Goal: Task Accomplishment & Management: Complete application form

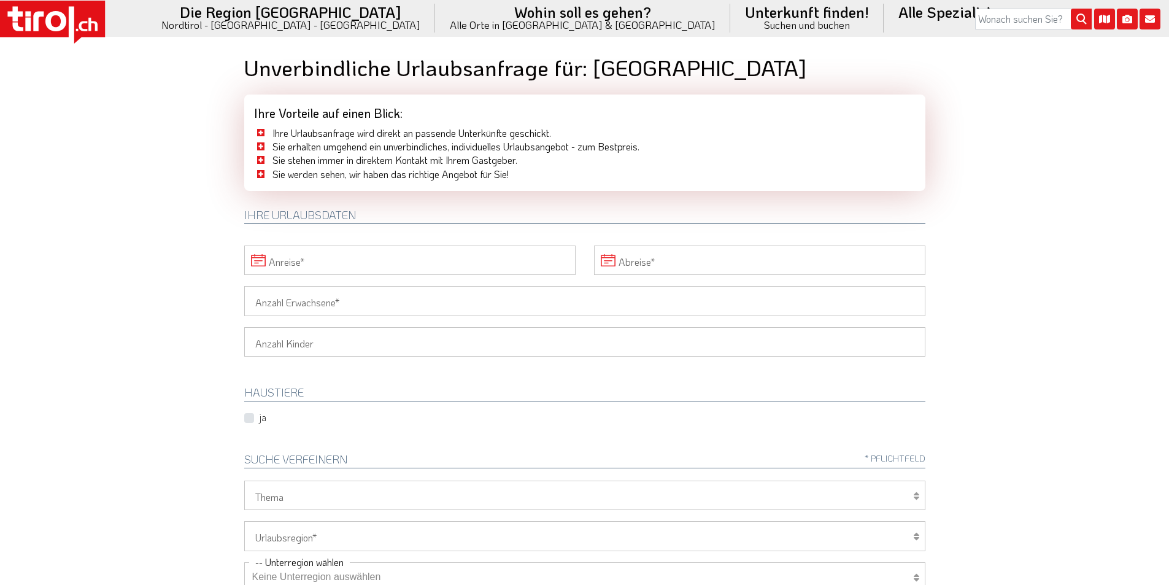
click at [343, 262] on input "Anreise" at bounding box center [409, 259] width 331 height 29
click at [443, 321] on span "1" at bounding box center [446, 327] width 24 height 24
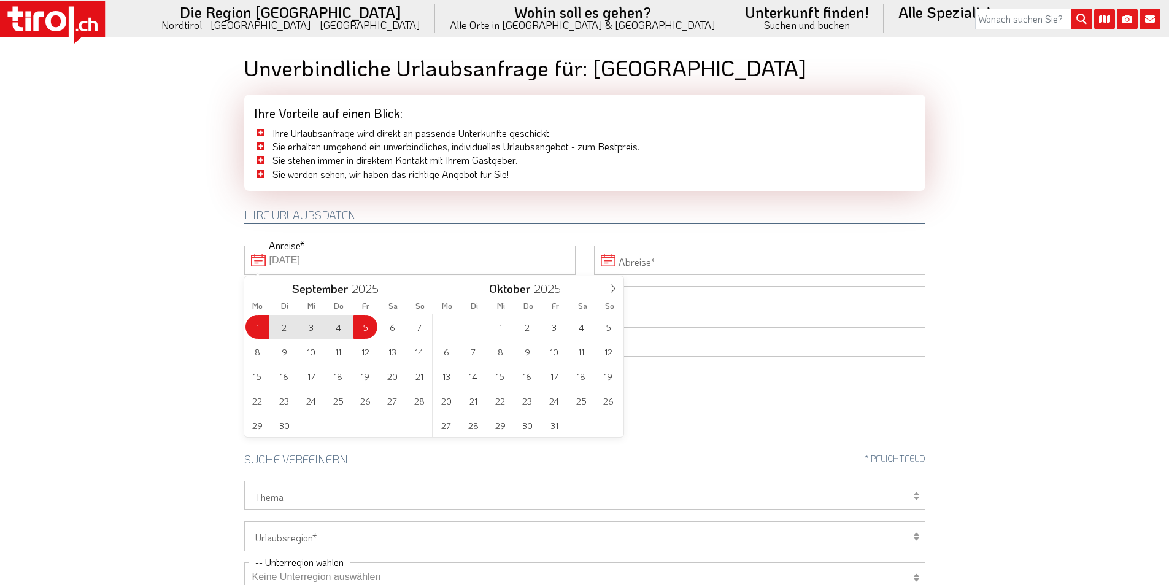
click at [363, 326] on span "5" at bounding box center [365, 327] width 24 height 24
type input "01-09-2025"
type input "05-09-2025"
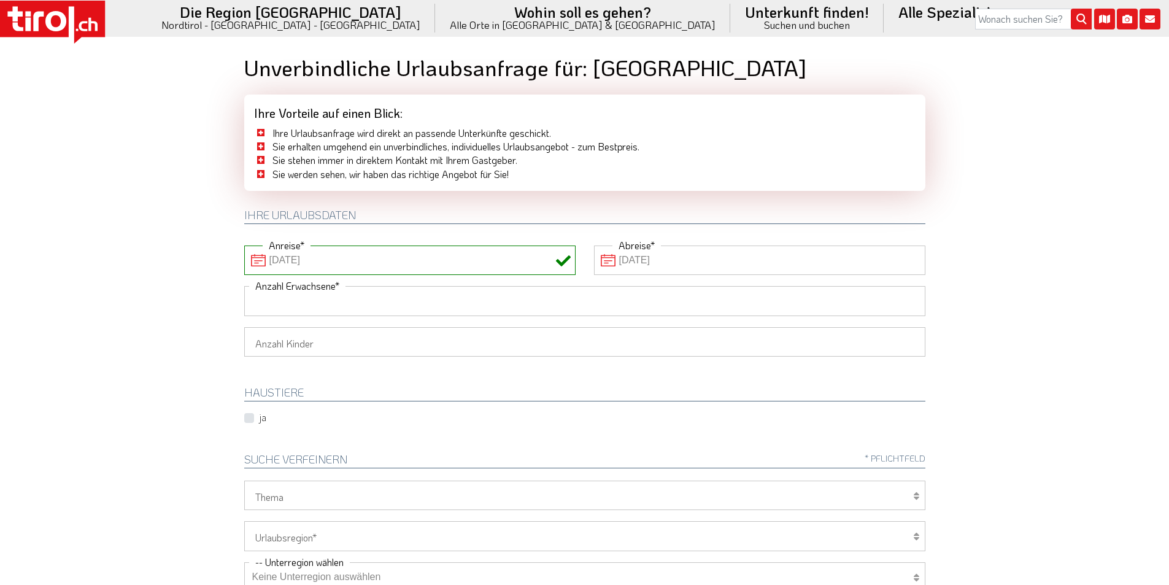
drag, startPoint x: 301, startPoint y: 296, endPoint x: 183, endPoint y: 296, distance: 117.2
click at [296, 296] on input "Anzahl Erwachsene" at bounding box center [584, 300] width 681 height 29
type input "2"
click at [163, 298] on body ".st0{fill:#FFFFFF}.st1{fill:#E31017} Die Region Tirol Nordtirol - Südtirol - Os…" at bounding box center [584, 292] width 1169 height 585
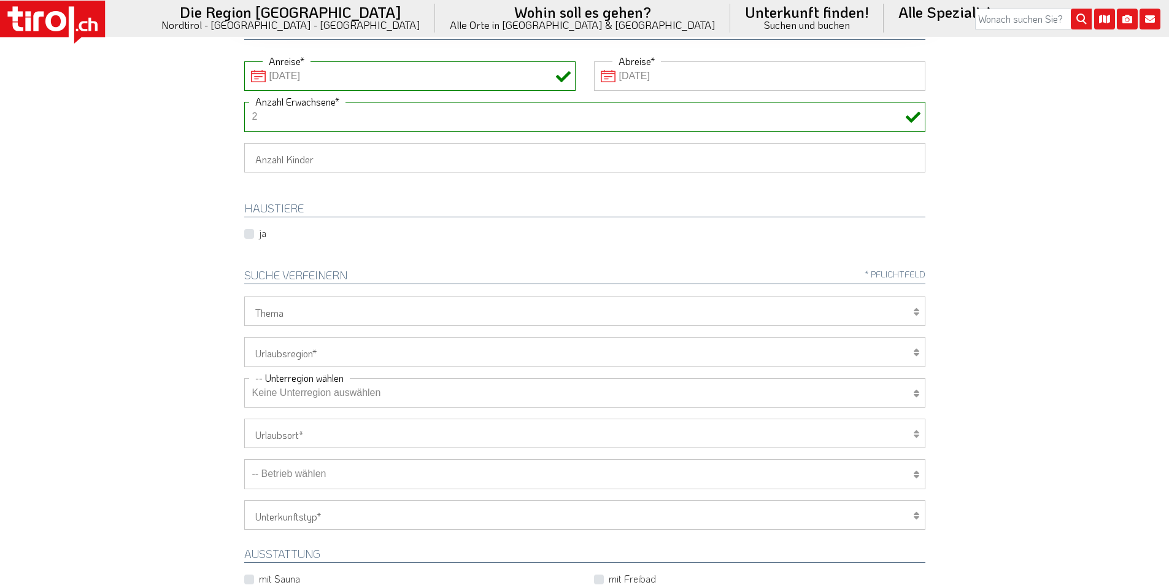
click at [278, 353] on select "Tirol/Nordtirol Osttirol Südtirol Tirols Nachbarn" at bounding box center [584, 351] width 681 height 29
select select "7272"
click at [244, 337] on select "Tirol/Nordtirol Osttirol Südtirol Tirols Nachbarn" at bounding box center [584, 351] width 681 height 29
click at [280, 396] on select "Keine Unterregion auswählen Achensee Alpbachtal & Tiroler Seenland Arlberg Feri…" at bounding box center [584, 392] width 681 height 29
select select "7322"
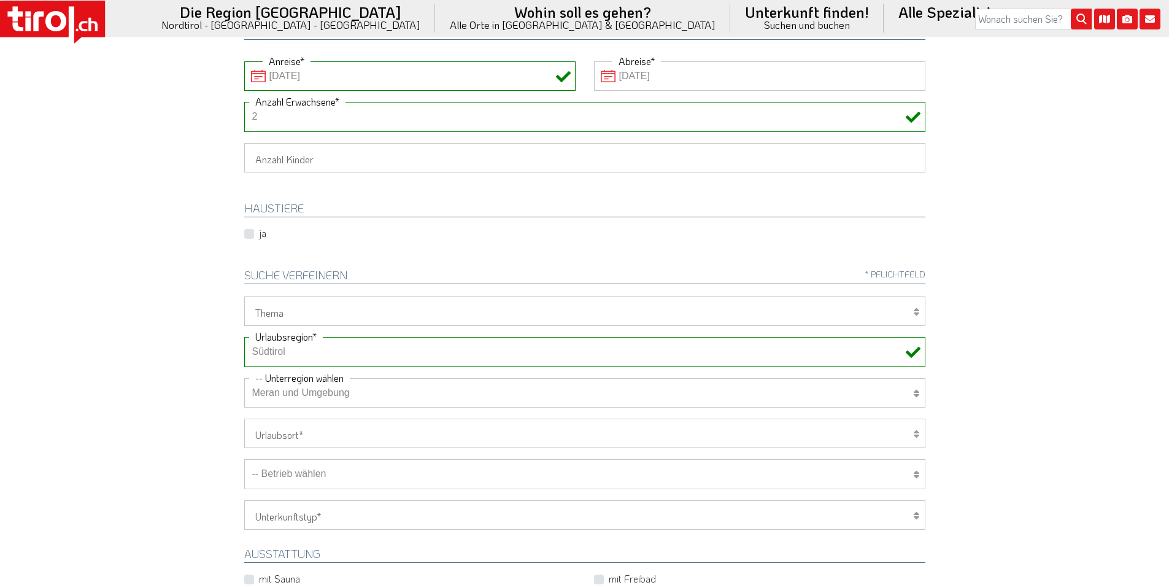
click at [244, 378] on select "Keine Unterregion auswählen Achensee Alpbachtal & Tiroler Seenland Arlberg Feri…" at bounding box center [584, 392] width 681 height 29
click at [193, 248] on body ".st0{fill:#FFFFFF}.st1{fill:#E31017} Die Region Tirol Nordtirol - Südtirol - Os…" at bounding box center [584, 108] width 1169 height 585
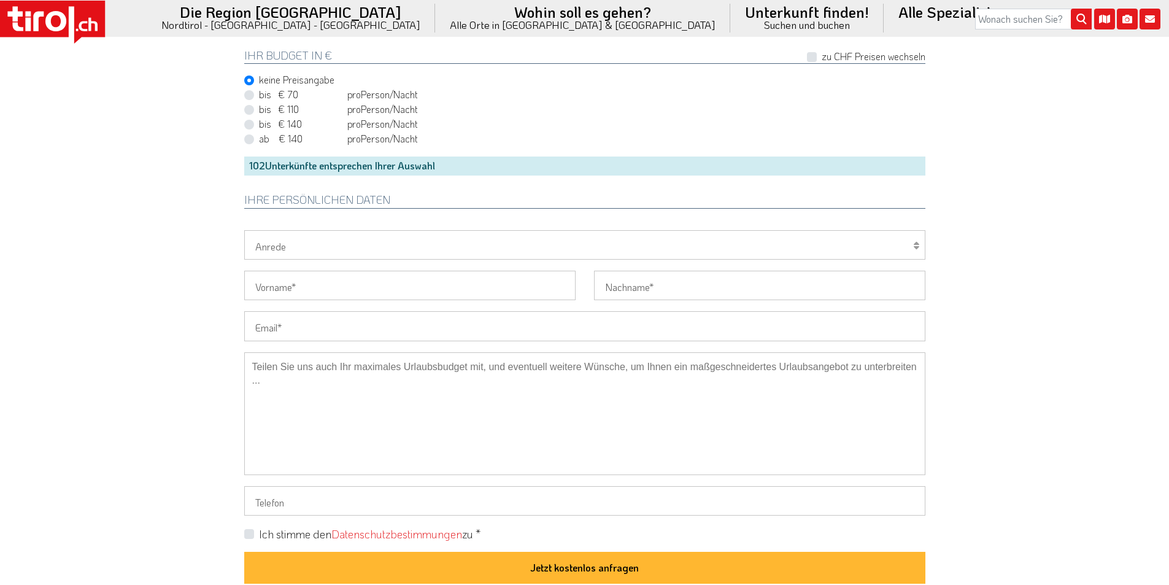
scroll to position [859, 0]
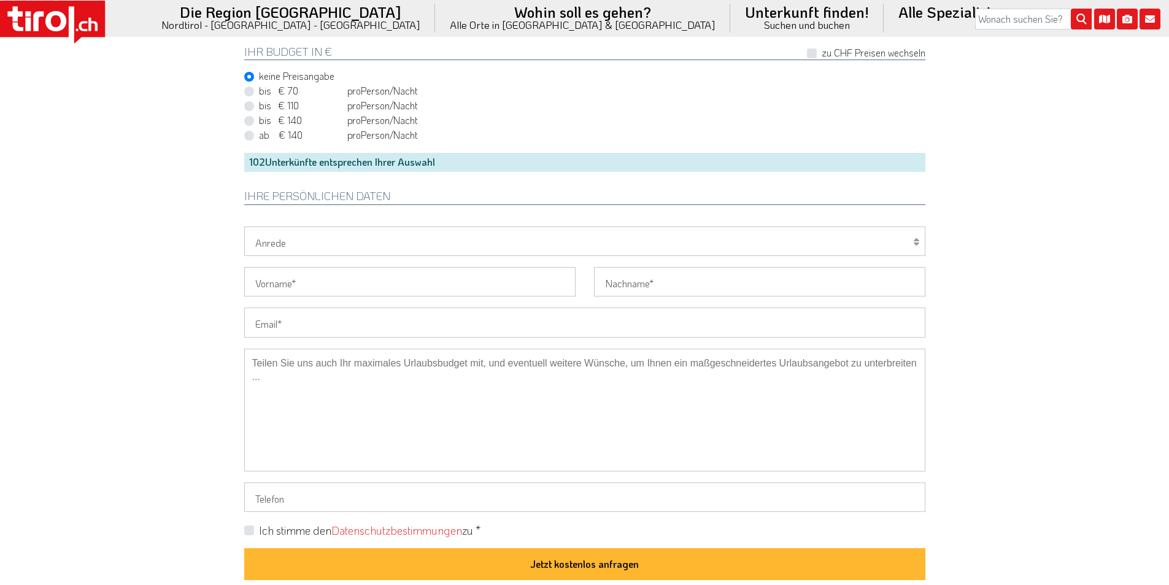
click at [284, 328] on input "Email" at bounding box center [584, 321] width 681 height 29
paste input "sandra.urmann@t-online.de"
type input "sandra.urmann@t-online.de"
click at [268, 503] on input "Telefon" at bounding box center [584, 496] width 681 height 29
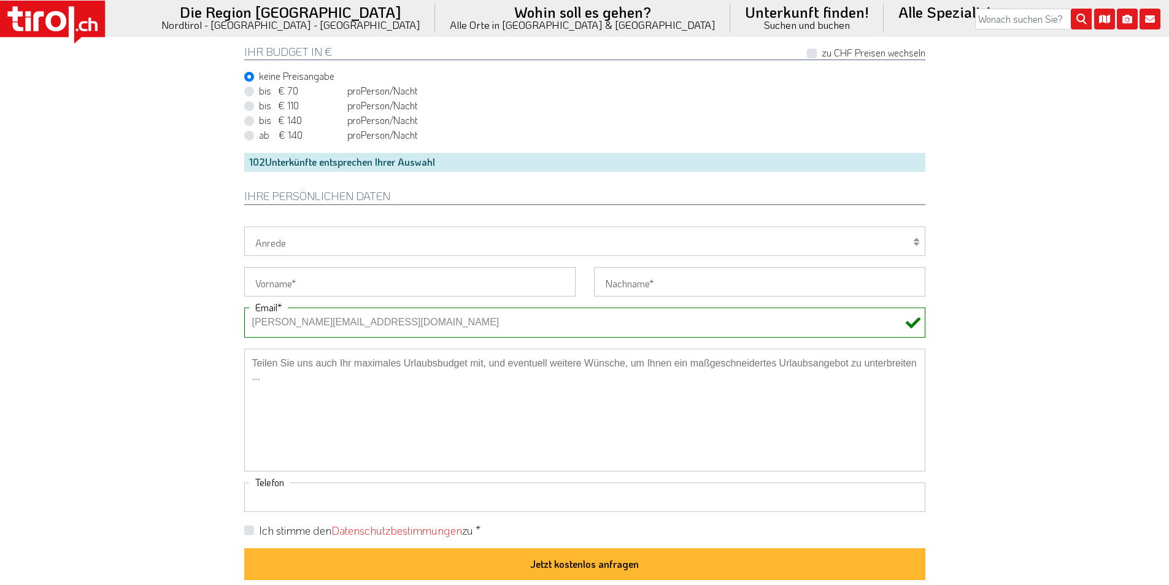
paste input "+4917654430749"
type input "+4917654430749"
click at [259, 530] on label "Ich stimme den Datenschutzbestimmungen zu *" at bounding box center [370, 530] width 222 height 15
click at [247, 530] on input "Ich stimme den Datenschutzbestimmungen zu *" at bounding box center [587, 530] width 681 height 8
checkbox input "true"
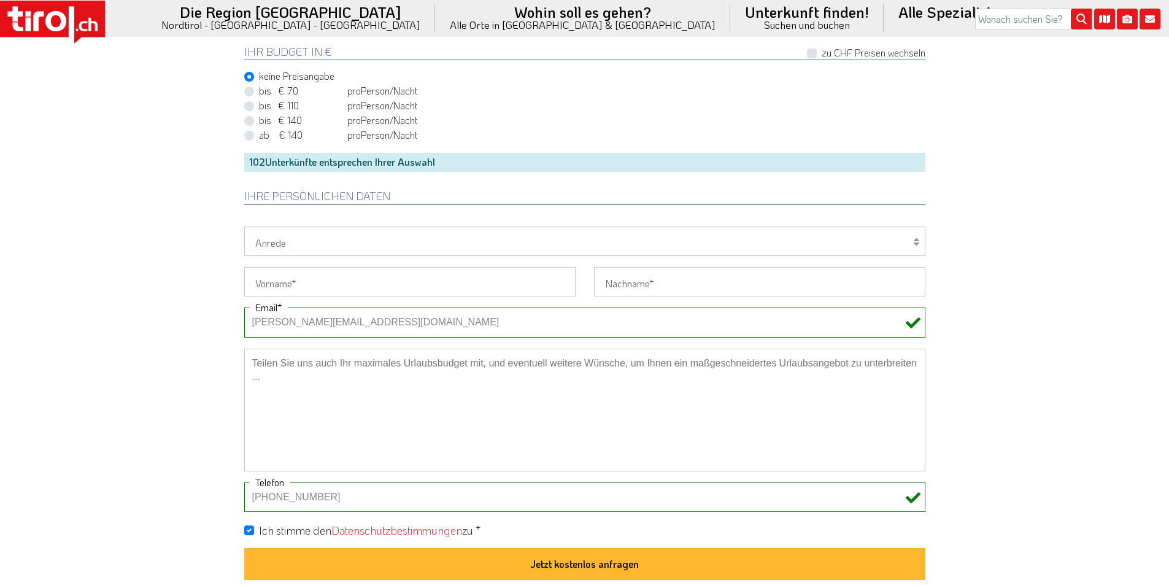
click at [275, 242] on select "Herr Frau Familie" at bounding box center [584, 240] width 681 height 29
select select "Frau"
click at [244, 226] on select "Herr Frau Familie" at bounding box center [584, 240] width 681 height 29
click at [275, 284] on input "Vorname" at bounding box center [409, 281] width 331 height 29
paste input "Sandra - Urmann"
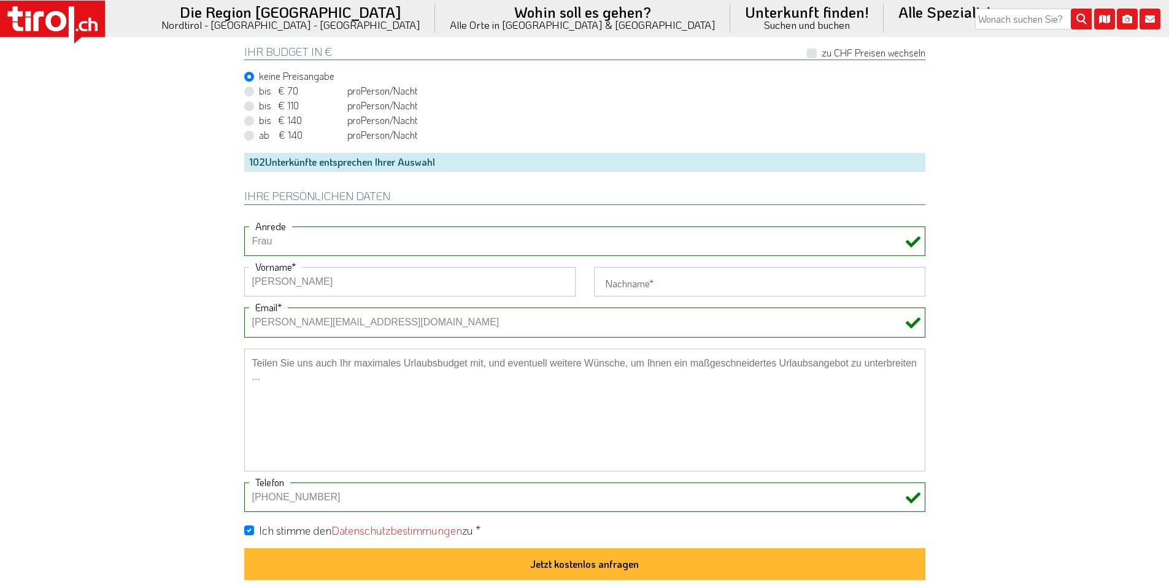
click at [320, 284] on input "Sandra - Urmann" at bounding box center [409, 281] width 331 height 29
type input "Sandra -"
type input "Urmann"
click at [428, 280] on input "Sandra -" at bounding box center [409, 281] width 331 height 29
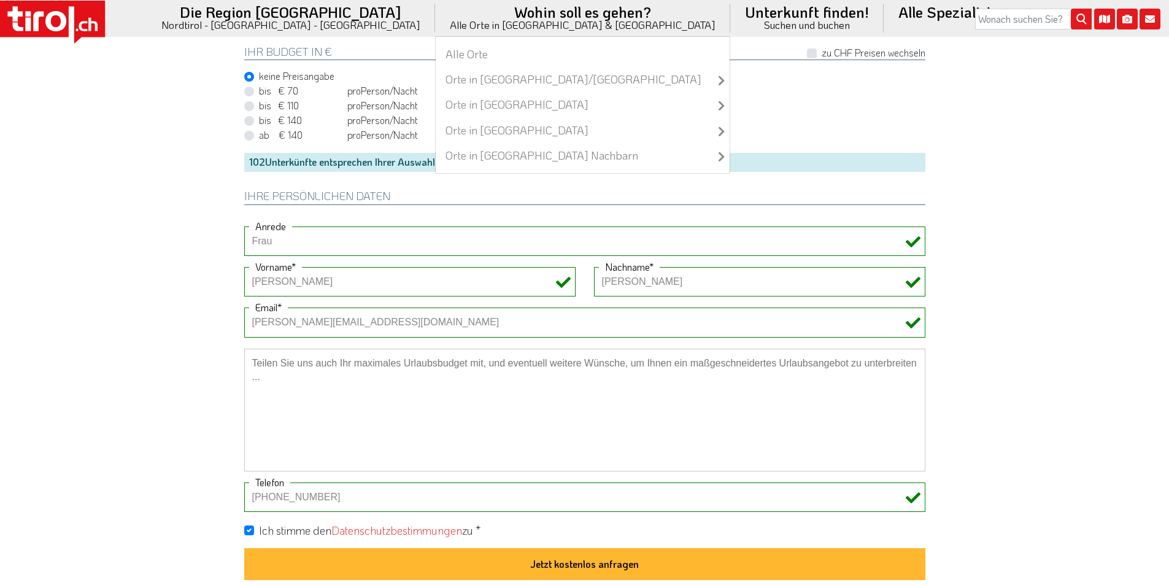
type input "Sandra"
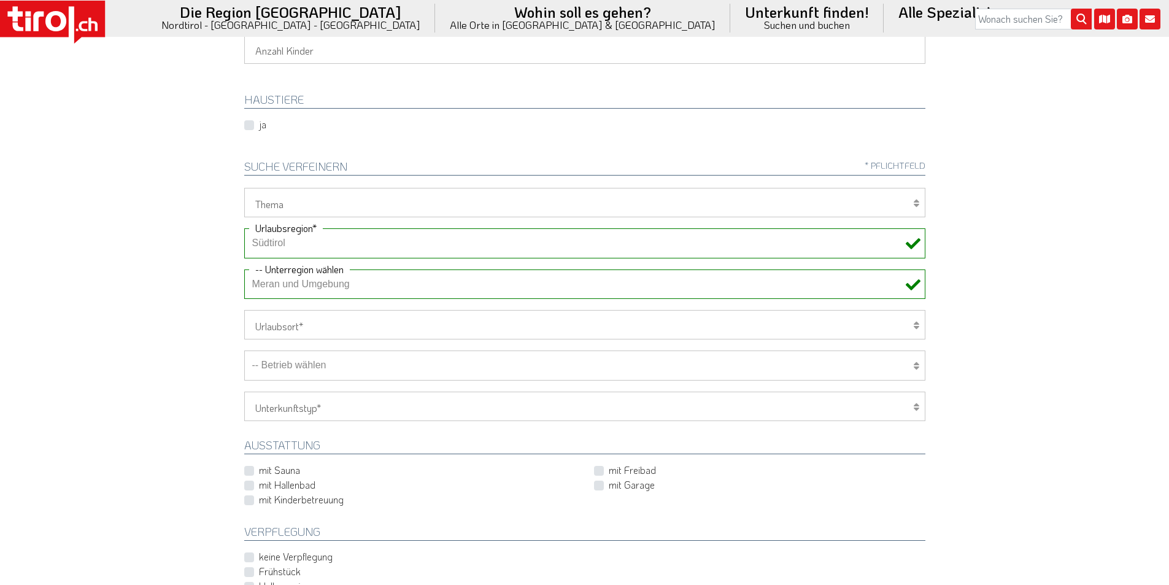
scroll to position [307, 0]
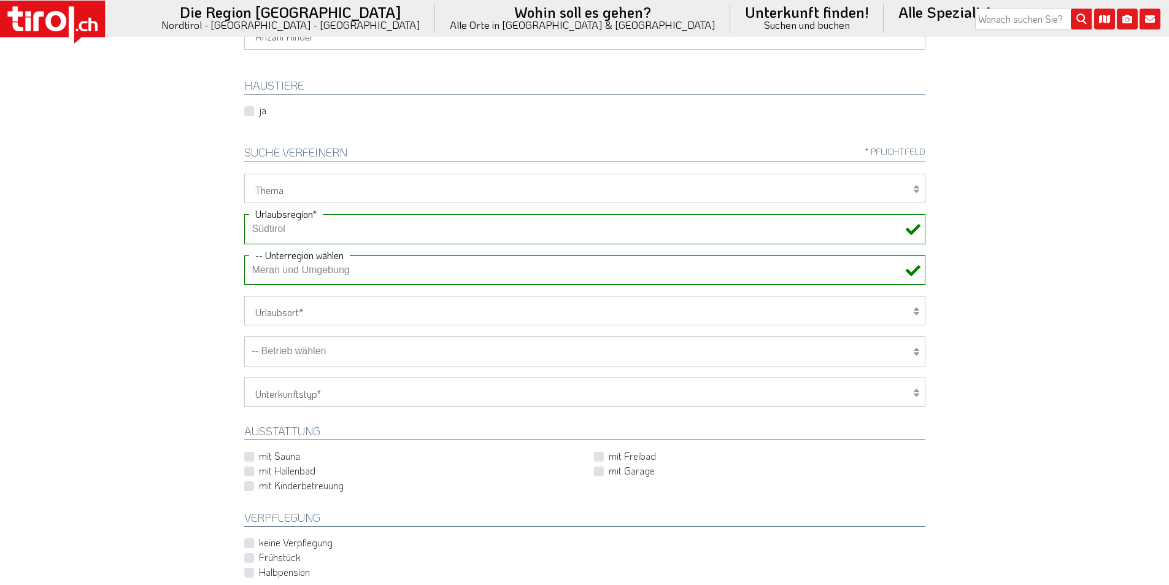
click at [298, 395] on select "Hotel 1-3 Sterne Hotel 4-5 Sterne Ferienwohnung Chalet/Ferienhaus Bauernhöfe" at bounding box center [584, 391] width 681 height 29
select select "1_1-3"
click at [244, 377] on select "Hotel 1-3 Sterne Hotel 4-5 Sterne Ferienwohnung Chalet/Ferienhaus Bauernhöfe" at bounding box center [584, 391] width 681 height 29
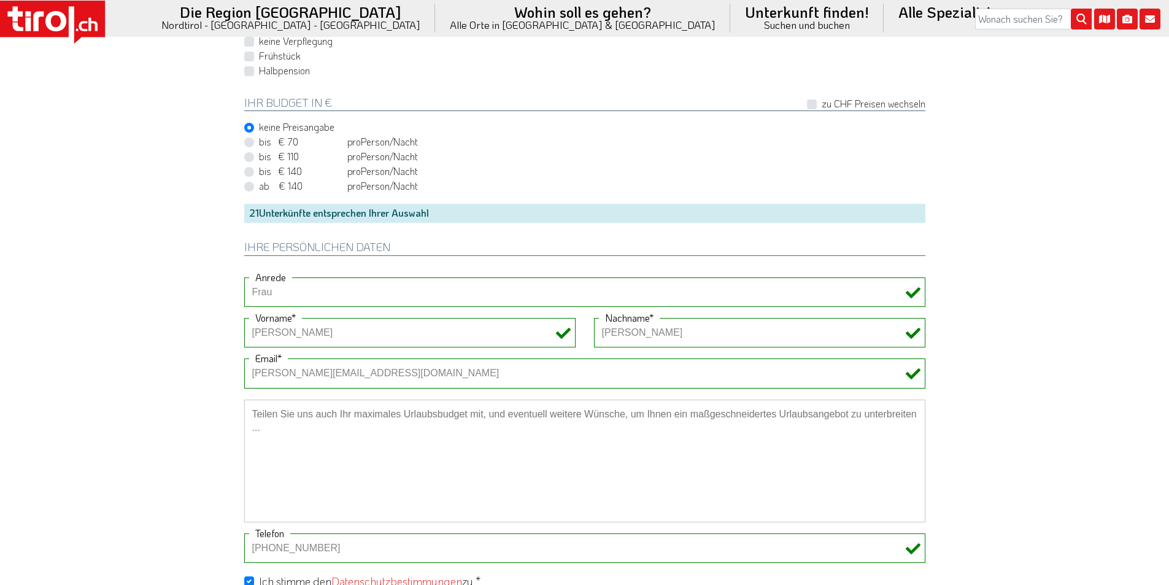
scroll to position [921, 0]
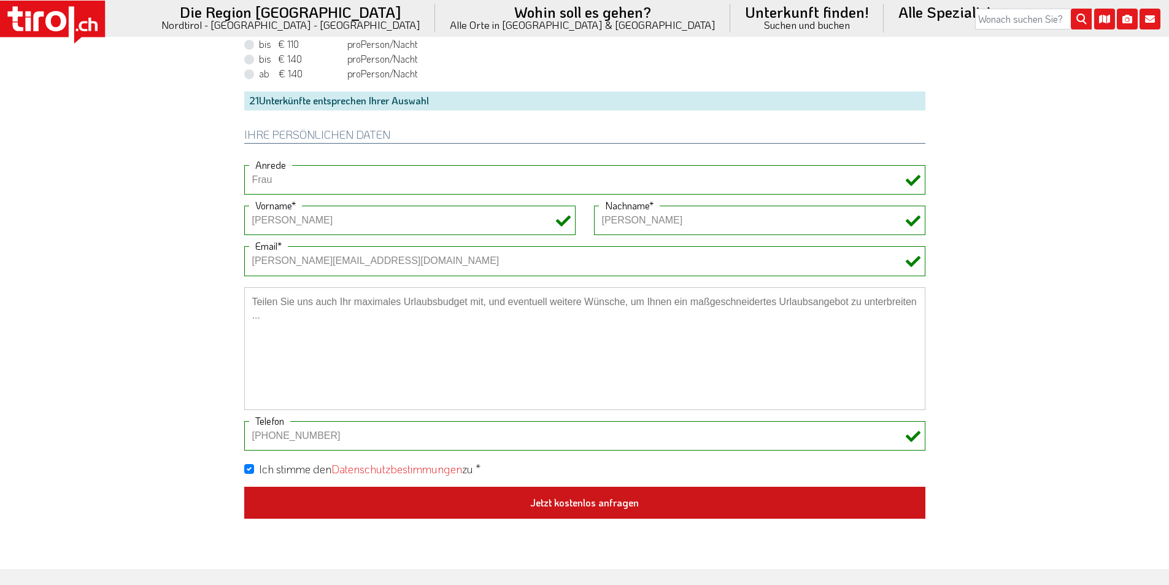
click at [596, 509] on button "Jetzt kostenlos anfragen" at bounding box center [584, 503] width 681 height 32
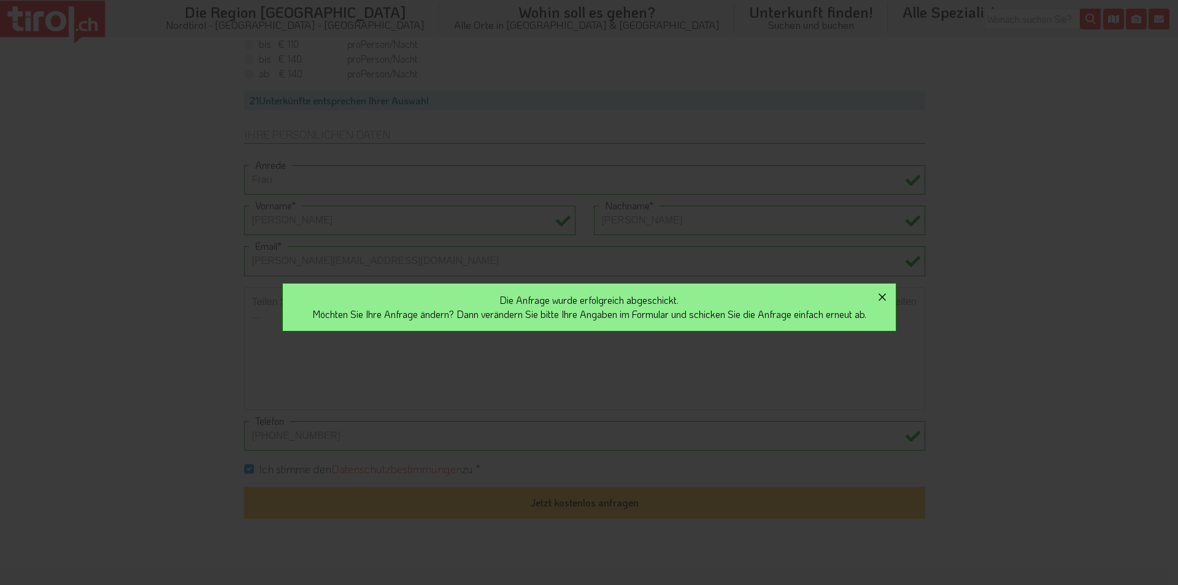
click at [887, 295] on icon "button" at bounding box center [882, 297] width 15 height 15
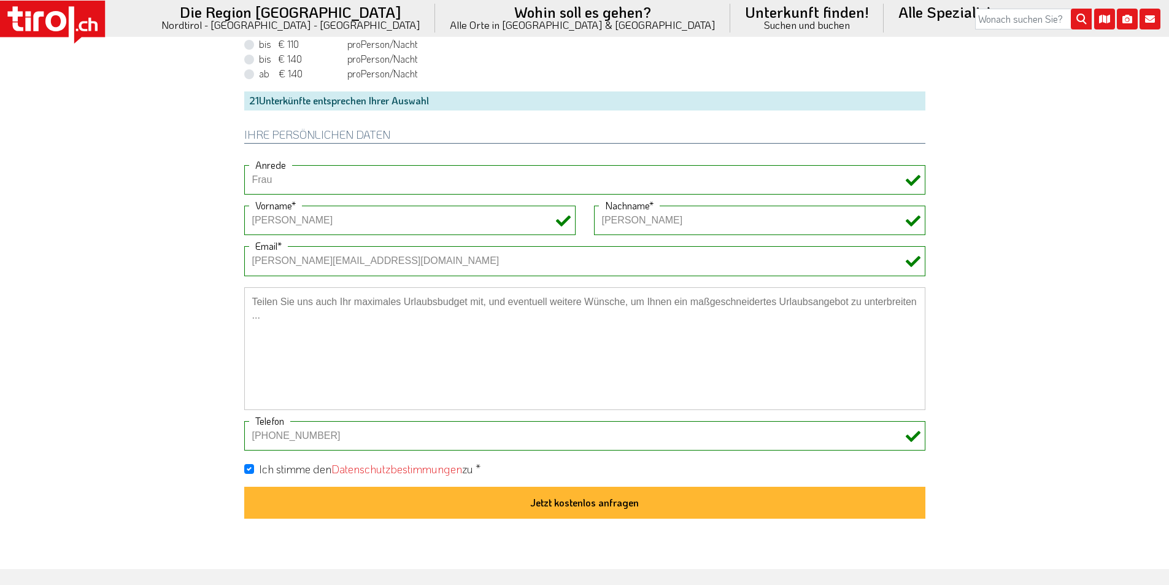
click at [80, 21] on icon at bounding box center [52, 22] width 105 height 43
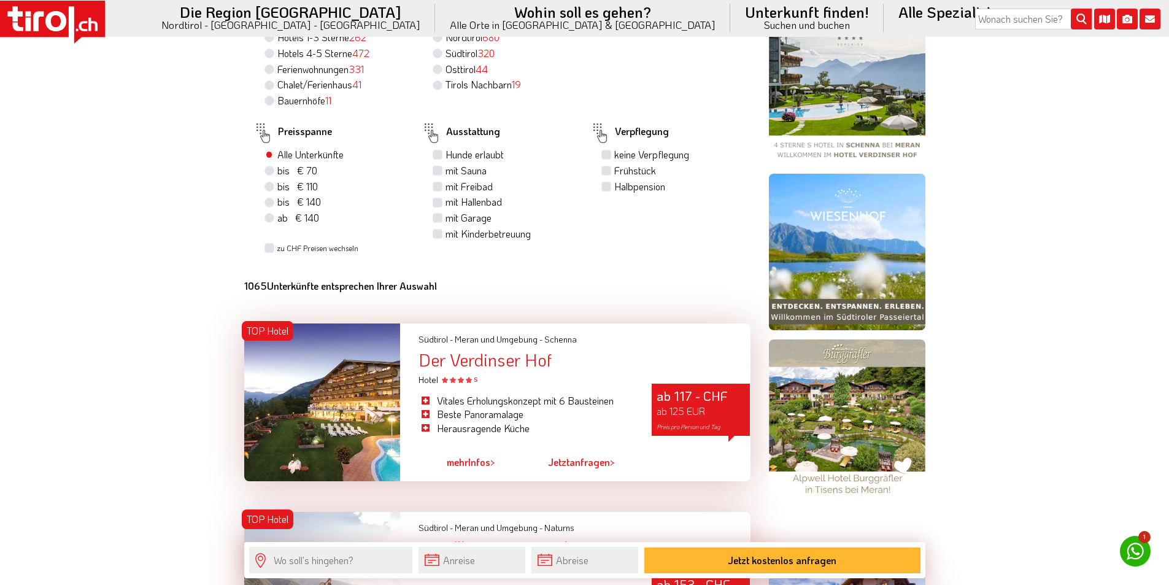
scroll to position [1227, 0]
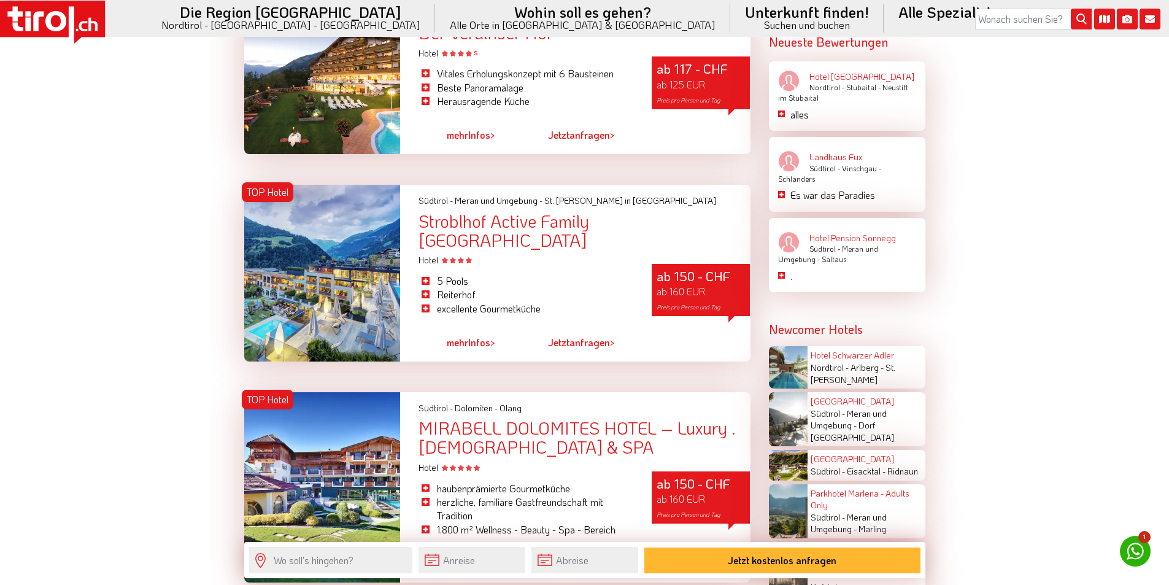
scroll to position [2087, 0]
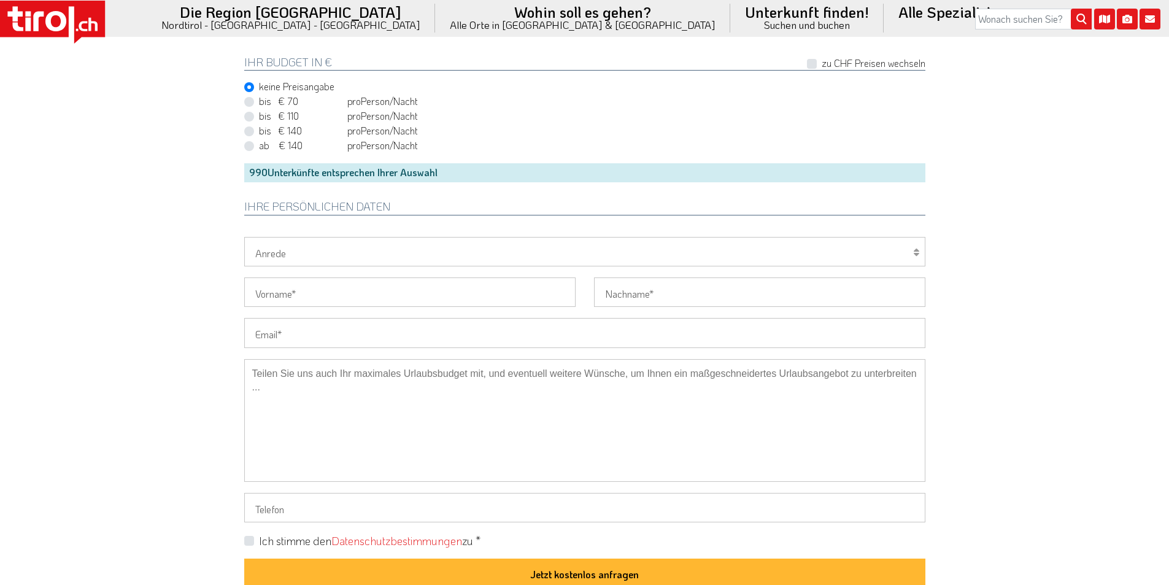
scroll to position [921, 0]
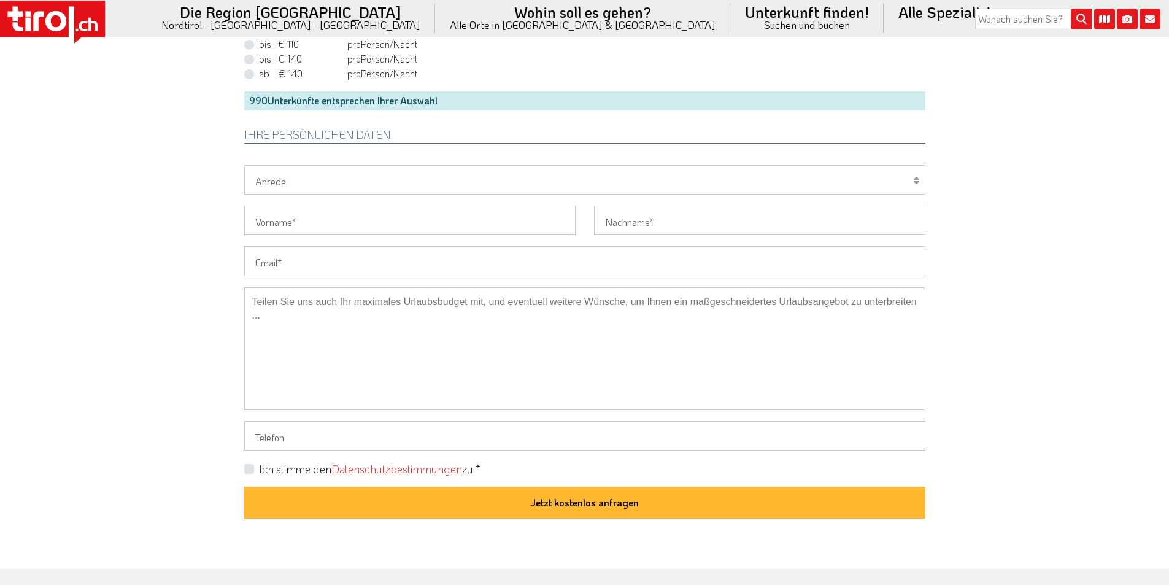
drag, startPoint x: 380, startPoint y: 357, endPoint x: 296, endPoint y: 358, distance: 83.5
click at [377, 357] on textarea at bounding box center [584, 348] width 681 height 123
paste textarea "Suche ein gutes ****HOTEL mit HP in Kitzbühl oder Alpbachtal plus Umgebung. Zim…"
type textarea "Suche ein gutes ****HOTEL mit HP in Kitzbühl oder Alpbachtal plus Umgebung. Zim…"
click at [259, 469] on label "Ich stimme den Datenschutzbestimmungen zu *" at bounding box center [370, 468] width 222 height 15
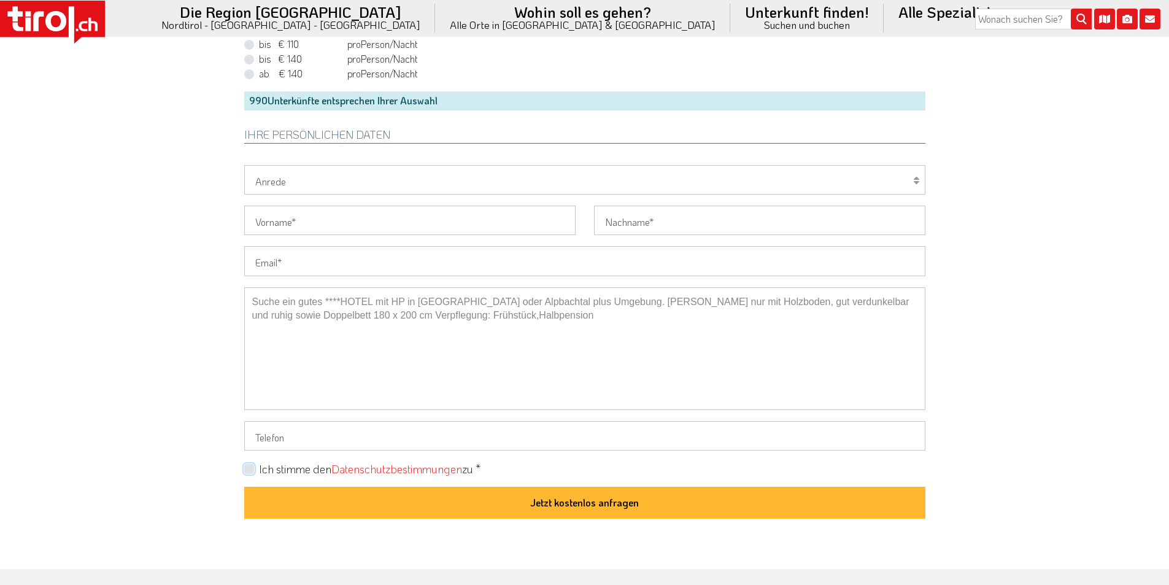
click at [250, 469] on input "Ich stimme den Datenschutzbestimmungen zu *" at bounding box center [587, 469] width 681 height 8
checkbox input "true"
click at [376, 262] on input "Email" at bounding box center [584, 260] width 681 height 29
paste input "rosemarie.grommes@t-online.de"
type input "rosemarie.grommes@t-online.de"
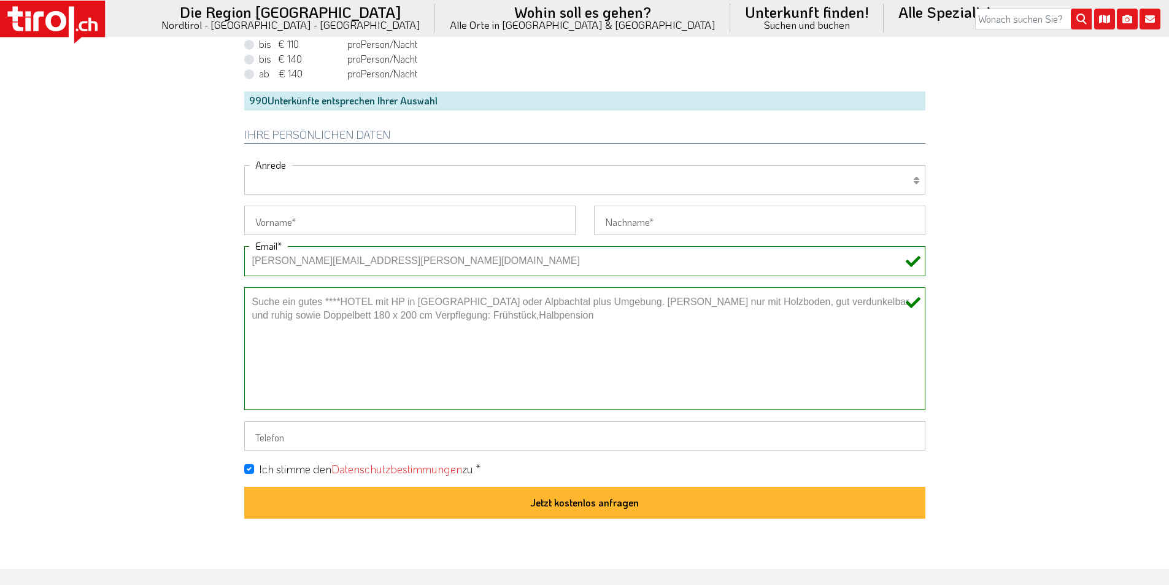
drag, startPoint x: 292, startPoint y: 175, endPoint x: 280, endPoint y: 193, distance: 21.6
click at [292, 175] on select "Herr Frau Familie" at bounding box center [584, 179] width 681 height 29
select select "Frau"
click at [244, 165] on select "Herr Frau Familie" at bounding box center [584, 179] width 681 height 29
click at [257, 220] on input "Vorname" at bounding box center [409, 220] width 331 height 29
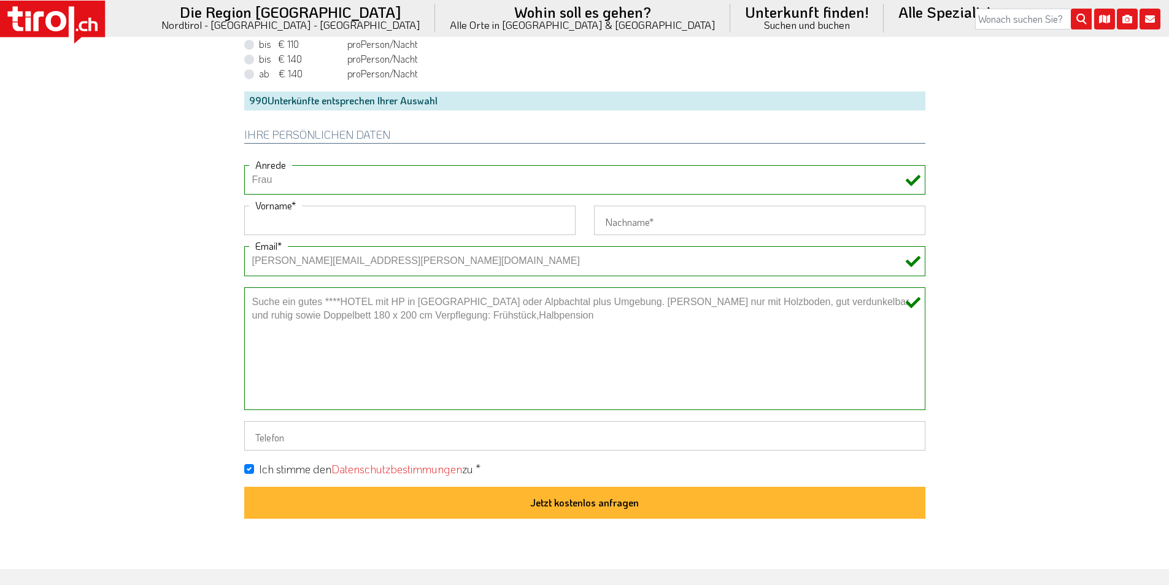
paste input "Rosemarie"
type input "Rosemarie"
click at [665, 220] on input "Nachname" at bounding box center [759, 220] width 331 height 29
paste input "Grommes"
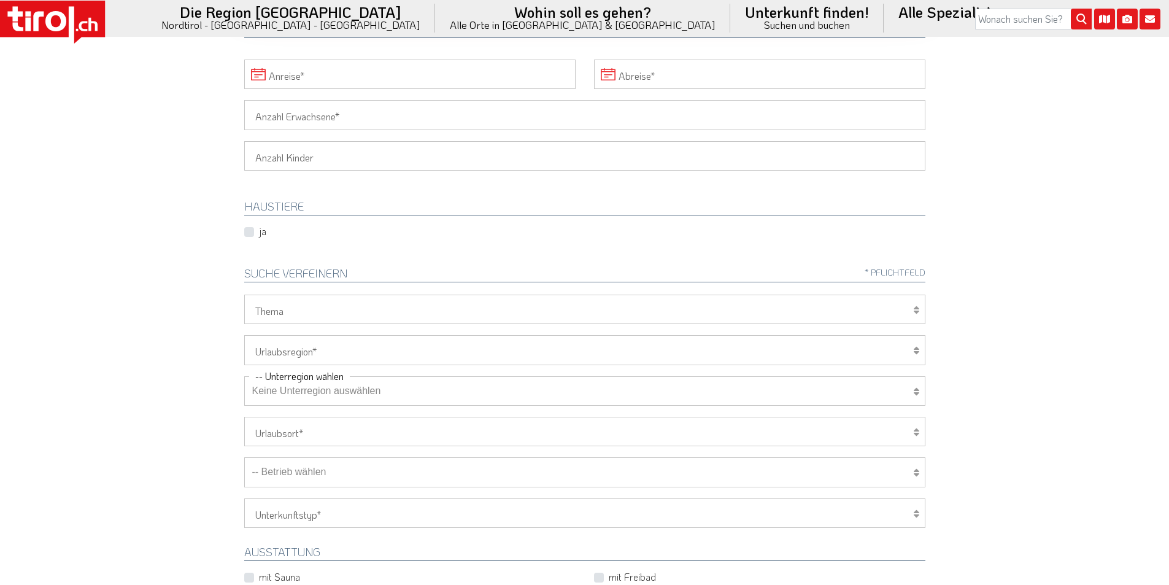
scroll to position [184, 0]
type input "Grommes"
drag, startPoint x: 268, startPoint y: 123, endPoint x: 256, endPoint y: 123, distance: 11.7
click at [266, 123] on input "Anzahl Erwachsene" at bounding box center [584, 116] width 681 height 29
type input "2"
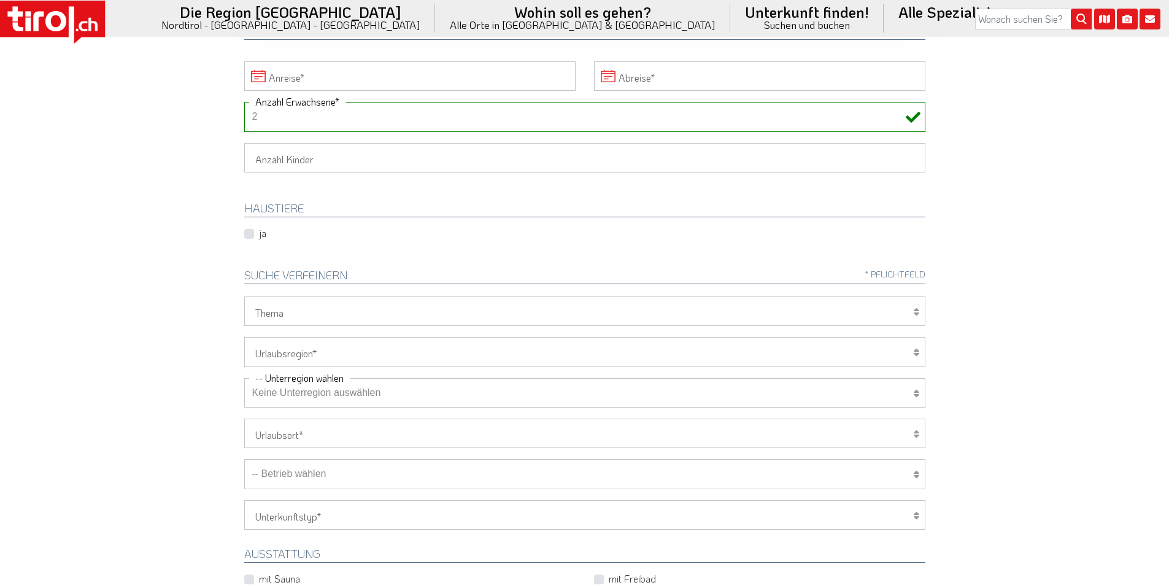
click at [187, 124] on body ".st0{fill:#FFFFFF}.st1{fill:#E31017} Die Region Tirol Nordtirol - Südtirol - Os…" at bounding box center [584, 108] width 1169 height 585
click at [411, 74] on input "Anreise" at bounding box center [409, 75] width 331 height 29
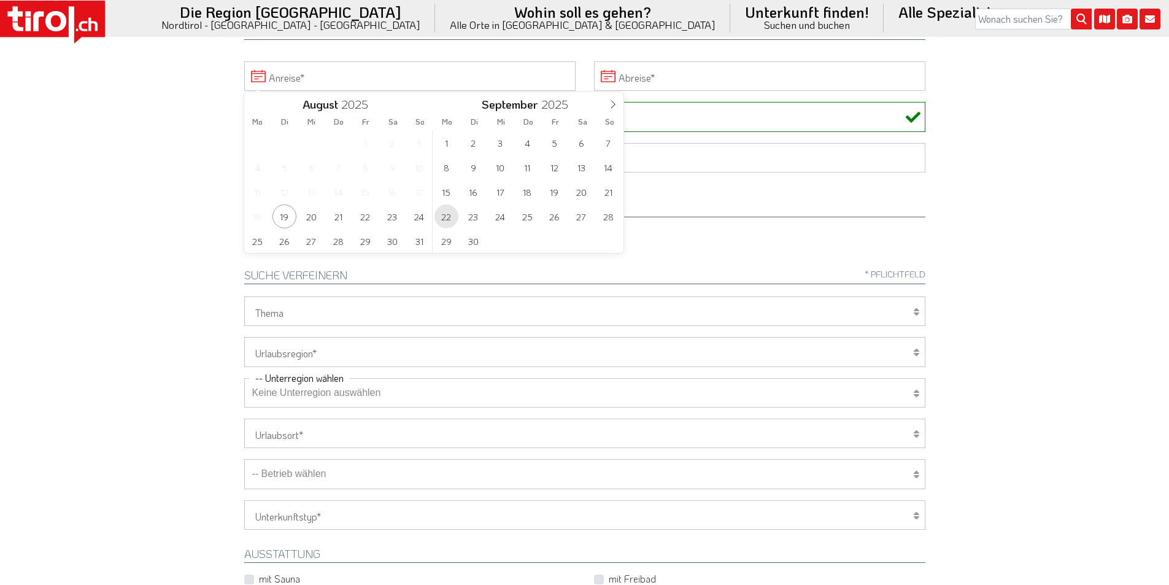
click at [447, 211] on span "22" at bounding box center [446, 216] width 24 height 24
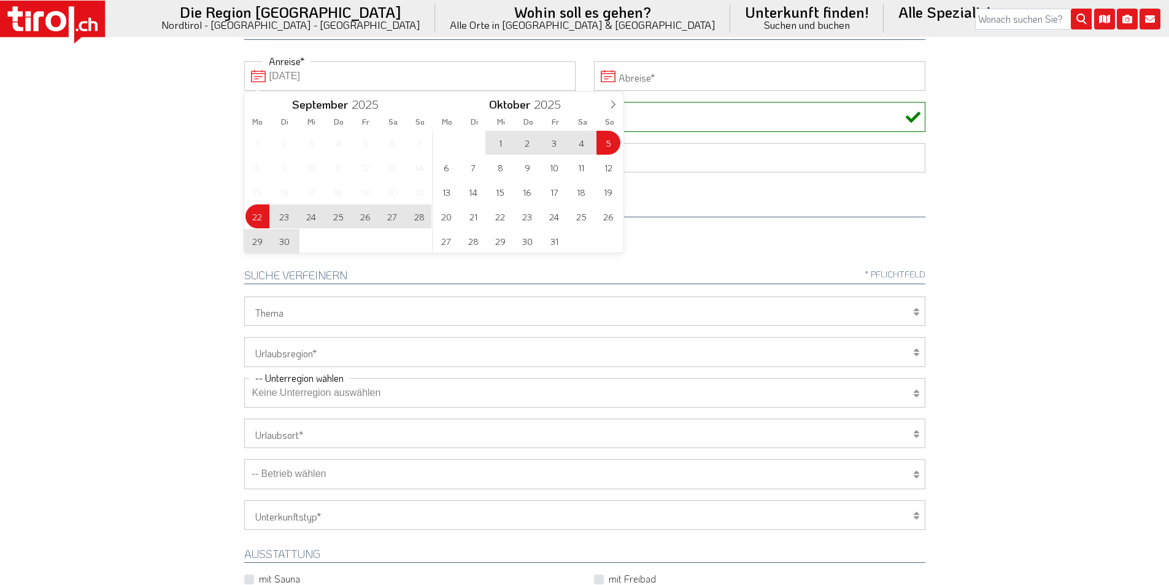
click at [606, 144] on span "5" at bounding box center [609, 143] width 24 height 24
type input "22-09-2025"
type input "05-10-2025"
click at [117, 164] on body ".st0{fill:#FFFFFF}.st1{fill:#E31017} Die Region Tirol Nordtirol - Südtirol - Os…" at bounding box center [584, 108] width 1169 height 585
type input "22-09-2025"
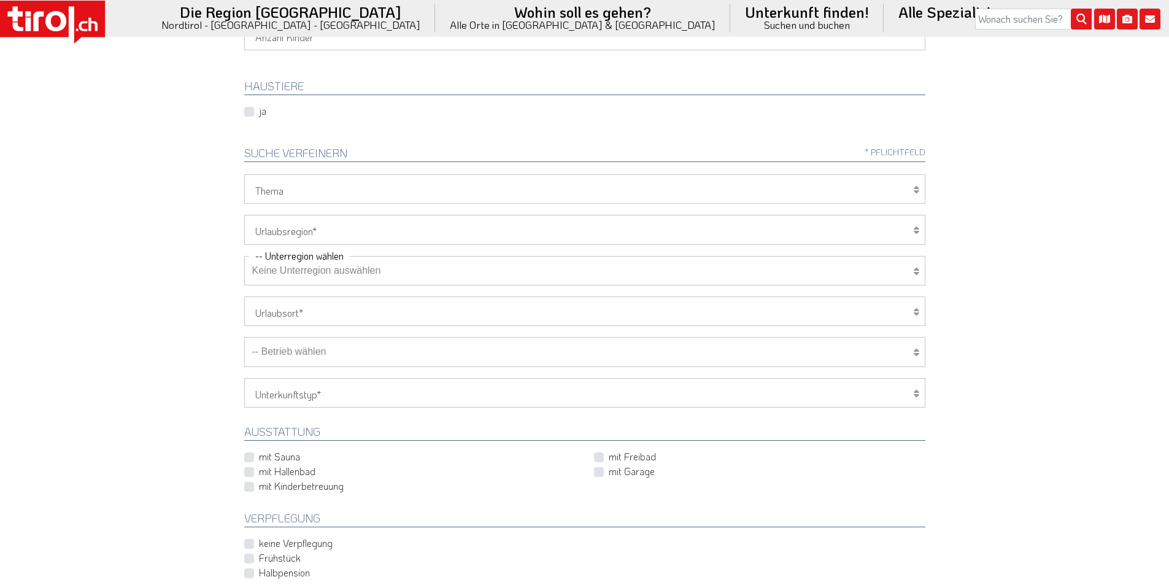
scroll to position [307, 0]
click at [287, 225] on select "Tirol/Nordtirol Osttirol Südtirol Tirols Nachbarn" at bounding box center [584, 228] width 681 height 29
select select "7094"
click at [244, 214] on select "Tirol/Nordtirol Osttirol Südtirol Tirols Nachbarn" at bounding box center [584, 228] width 681 height 29
click at [330, 353] on select "-- Betrieb wählen ABINEA Dolomiti Romantic SPA Hotel Aktivhotel Waldhof - Oetz …" at bounding box center [584, 350] width 681 height 29
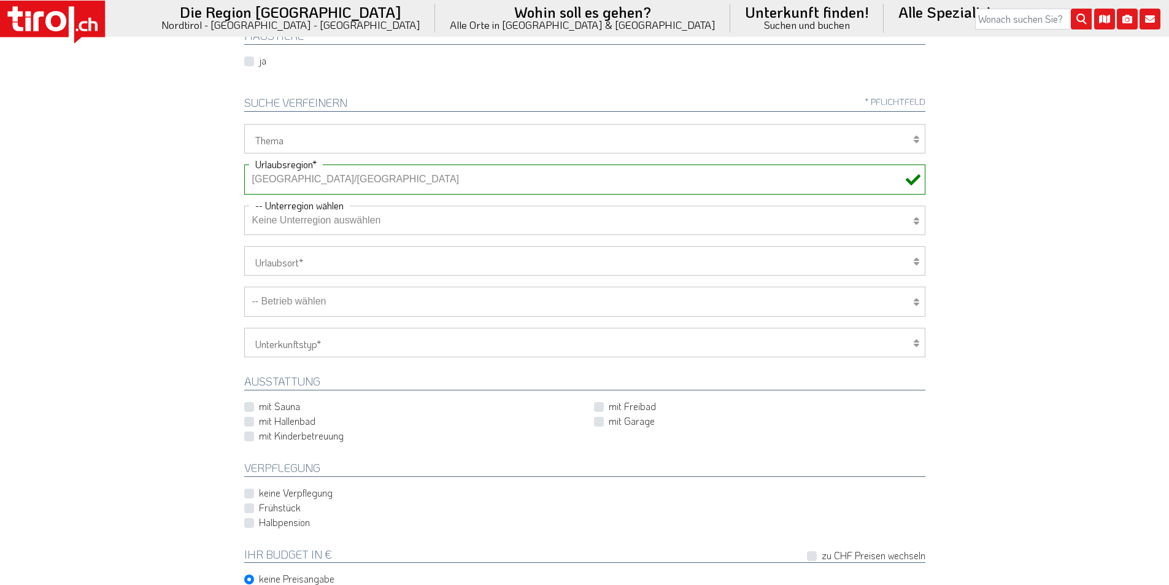
scroll to position [430, 0]
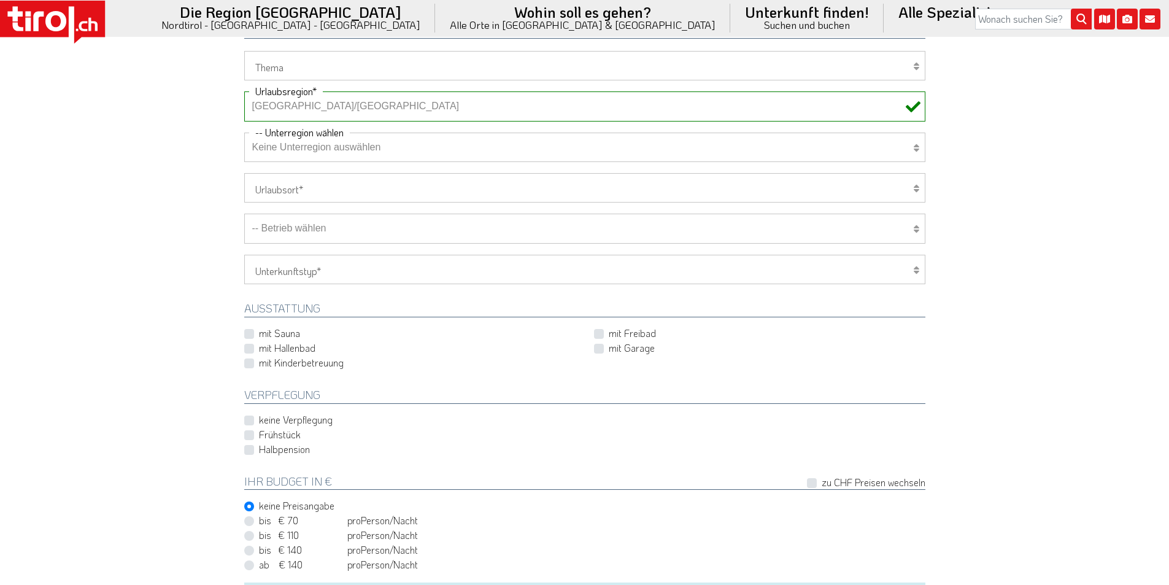
click at [314, 229] on select "-- Betrieb wählen ABINEA Dolomiti Romantic SPA Hotel Aktivhotel Waldhof - Oetz …" at bounding box center [584, 228] width 681 height 29
click at [244, 214] on select "-- Betrieb wählen ABINEA Dolomiti Romantic SPA Hotel Aktivhotel Waldhof - Oetz …" at bounding box center [584, 228] width 681 height 29
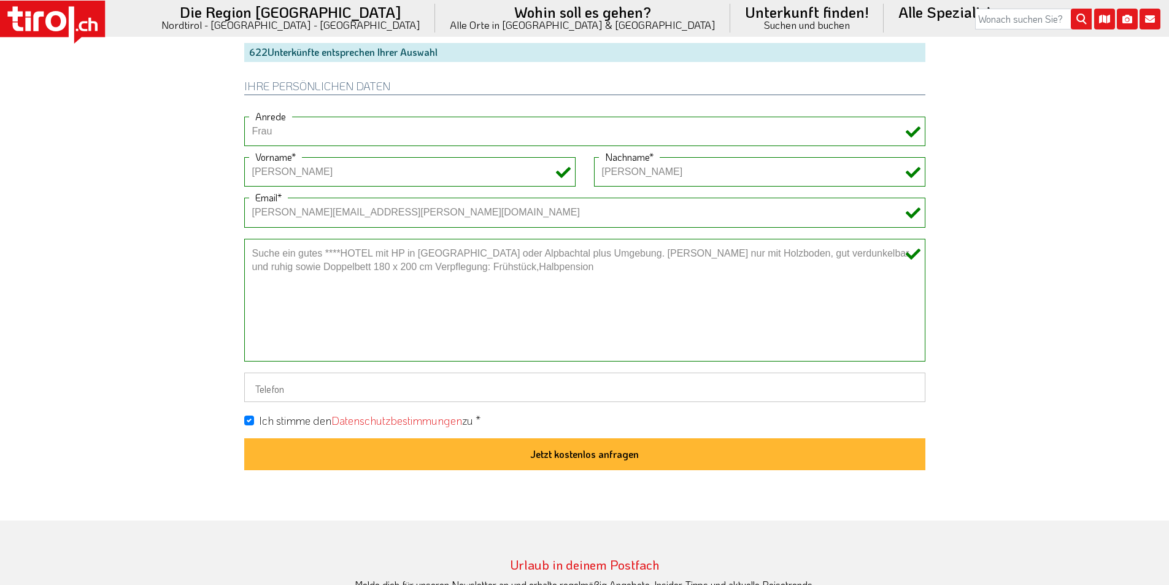
scroll to position [982, 0]
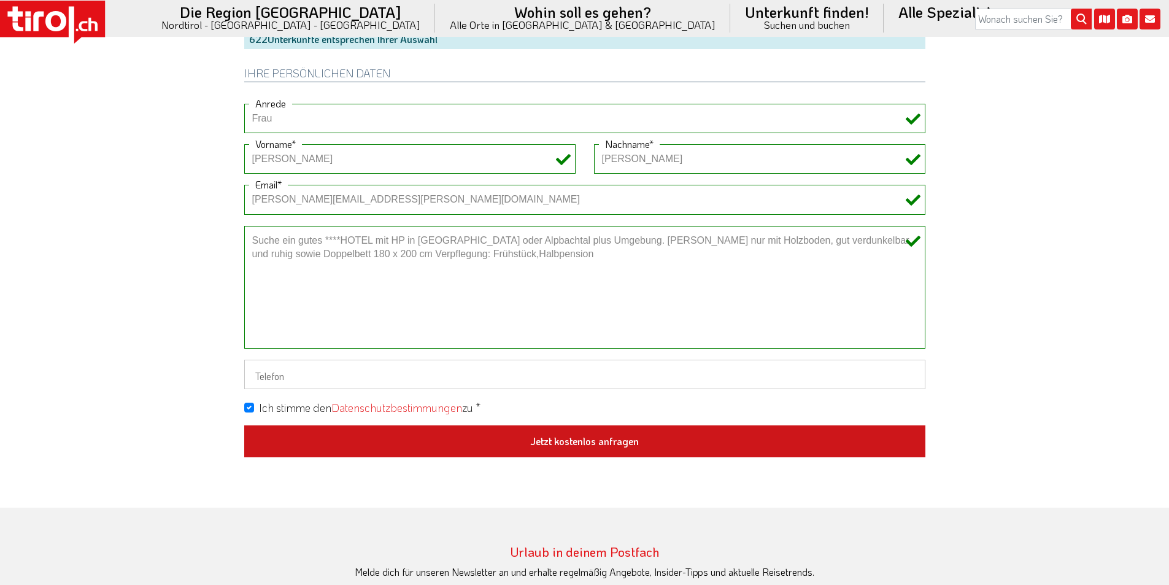
click at [579, 438] on button "Jetzt kostenlos anfragen" at bounding box center [584, 441] width 681 height 32
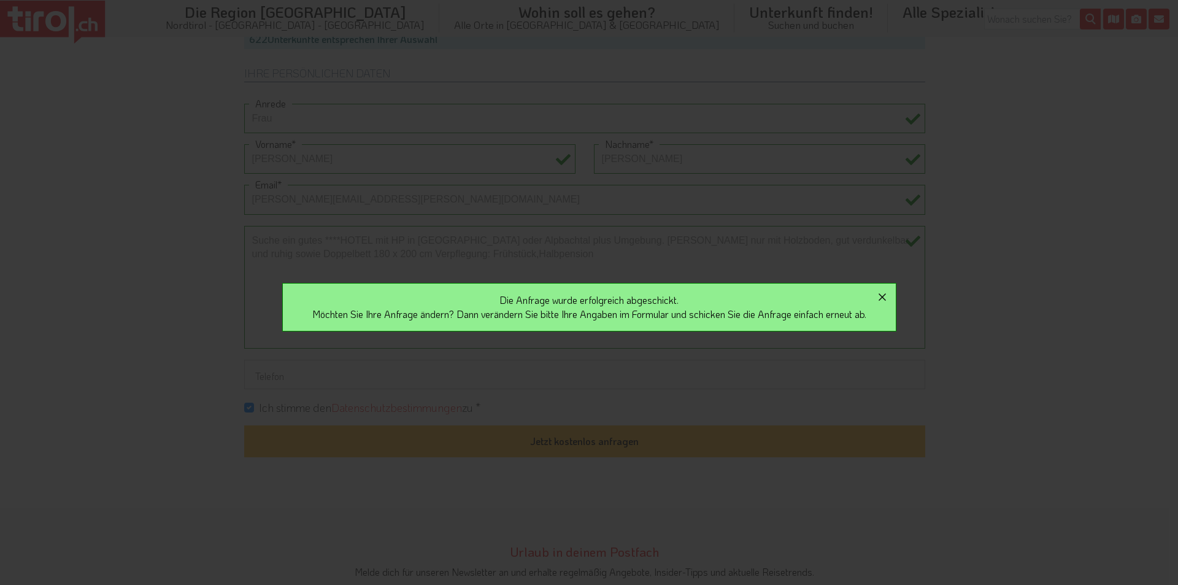
click at [886, 296] on icon "button" at bounding box center [882, 297] width 15 height 15
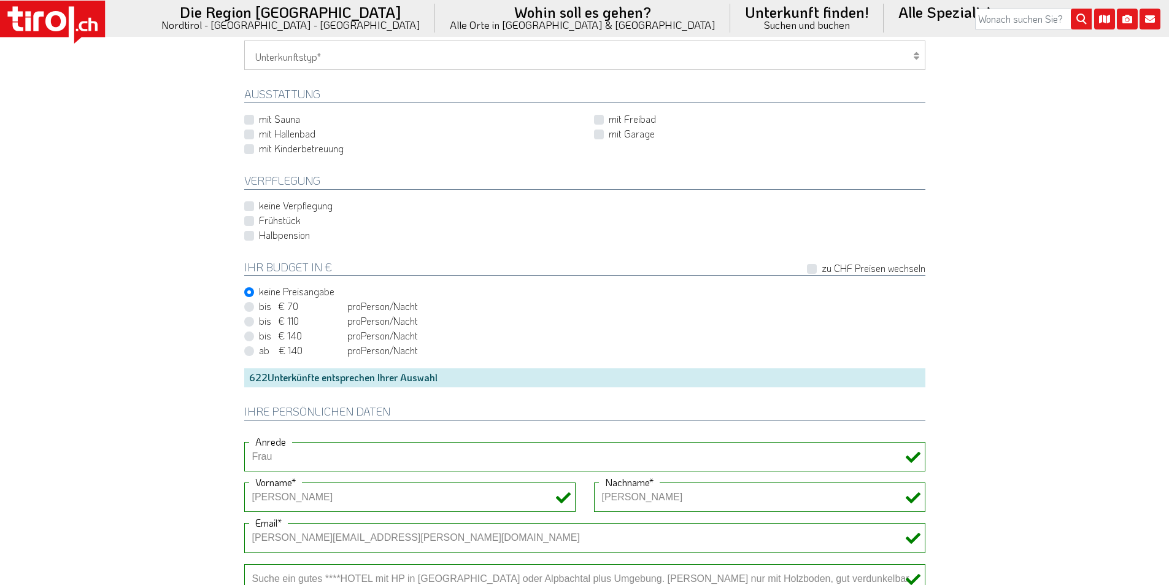
scroll to position [552, 0]
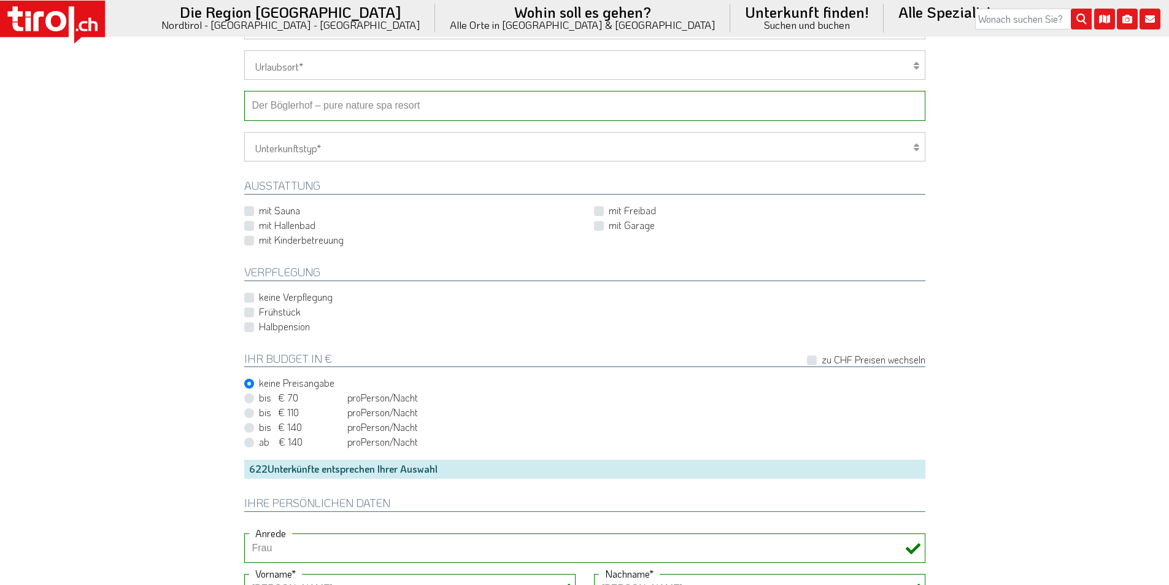
click at [343, 98] on select "-- Betrieb wählen ABINEA Dolomiti Romantic SPA Hotel Aktivhotel Waldhof - Oetz …" at bounding box center [584, 105] width 681 height 29
select select "20975"
click at [244, 91] on select "-- Betrieb wählen ABINEA Dolomiti Romantic SPA Hotel Aktivhotel Waldhof - Oetz …" at bounding box center [584, 105] width 681 height 29
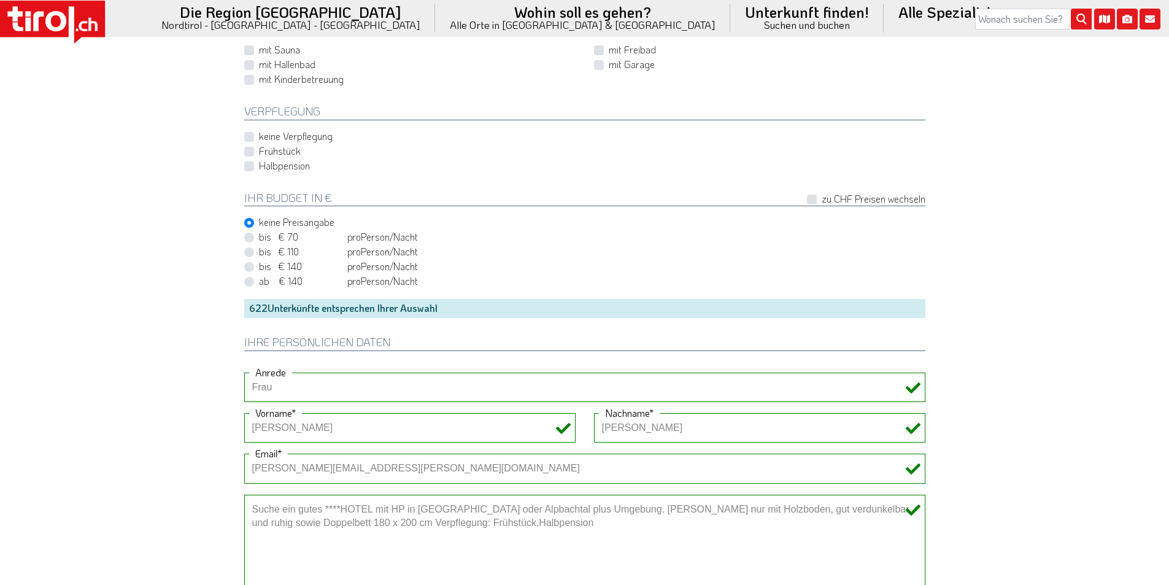
scroll to position [982, 0]
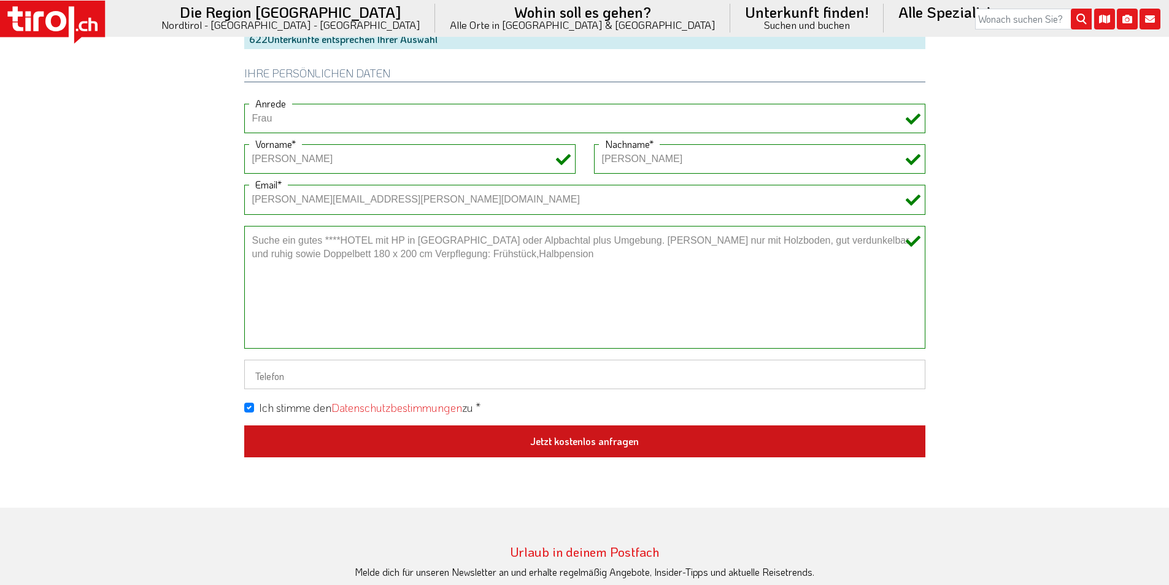
click at [633, 435] on button "Jetzt kostenlos anfragen" at bounding box center [584, 441] width 681 height 32
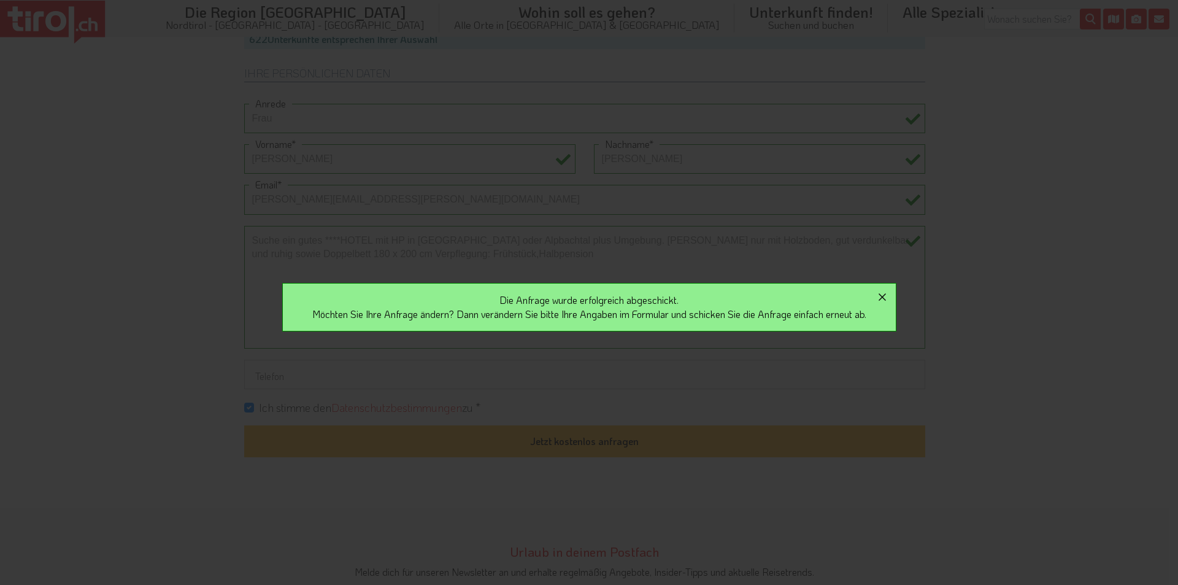
click at [890, 298] on icon "button" at bounding box center [882, 297] width 15 height 15
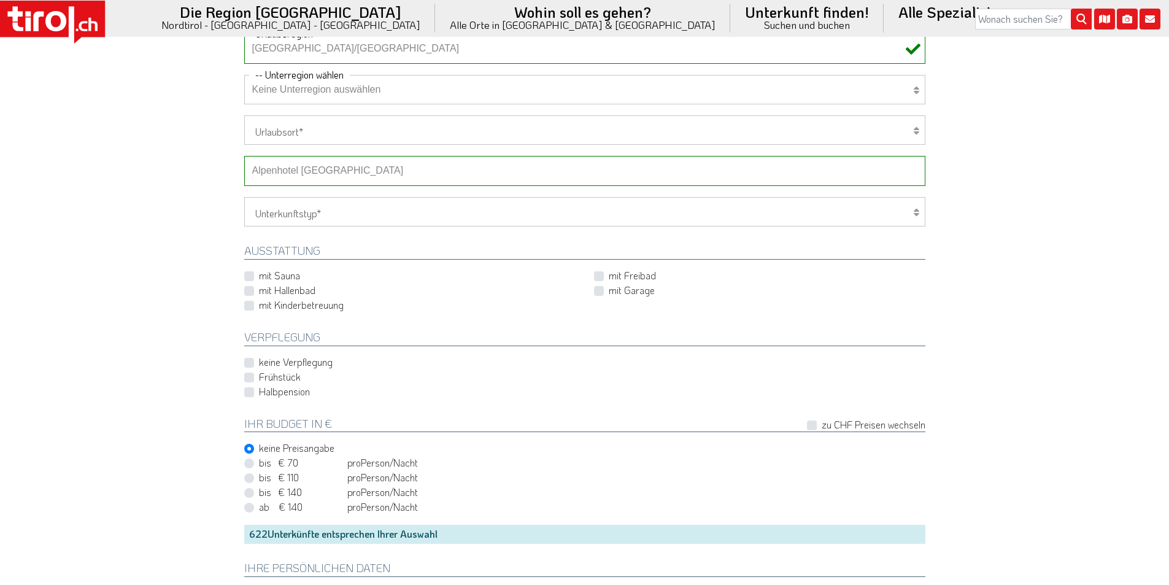
scroll to position [368, 0]
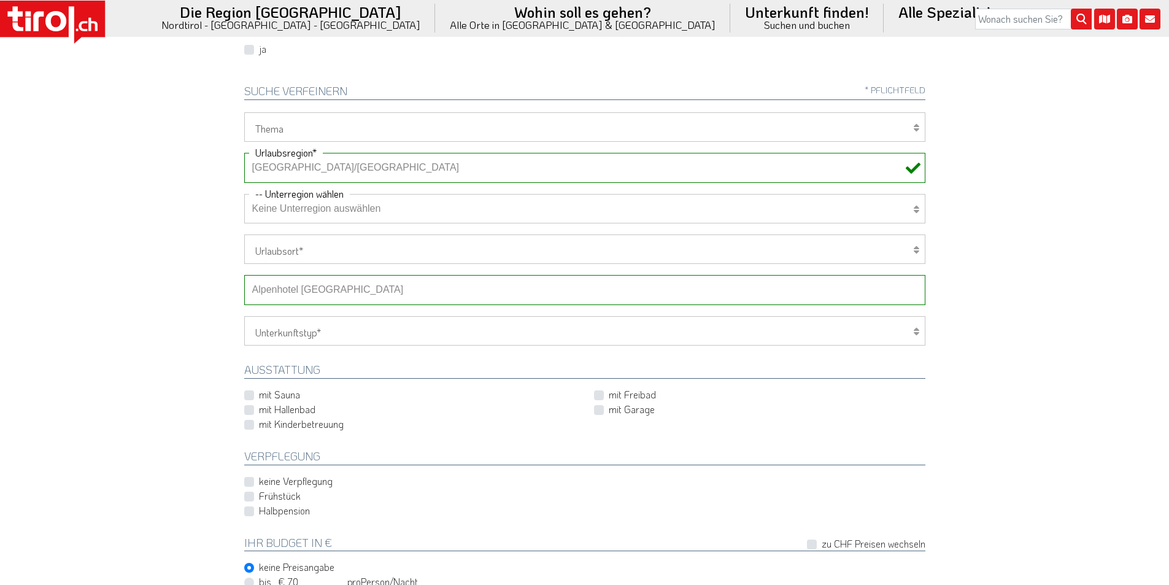
click at [61, 26] on icon at bounding box center [55, 21] width 21 height 20
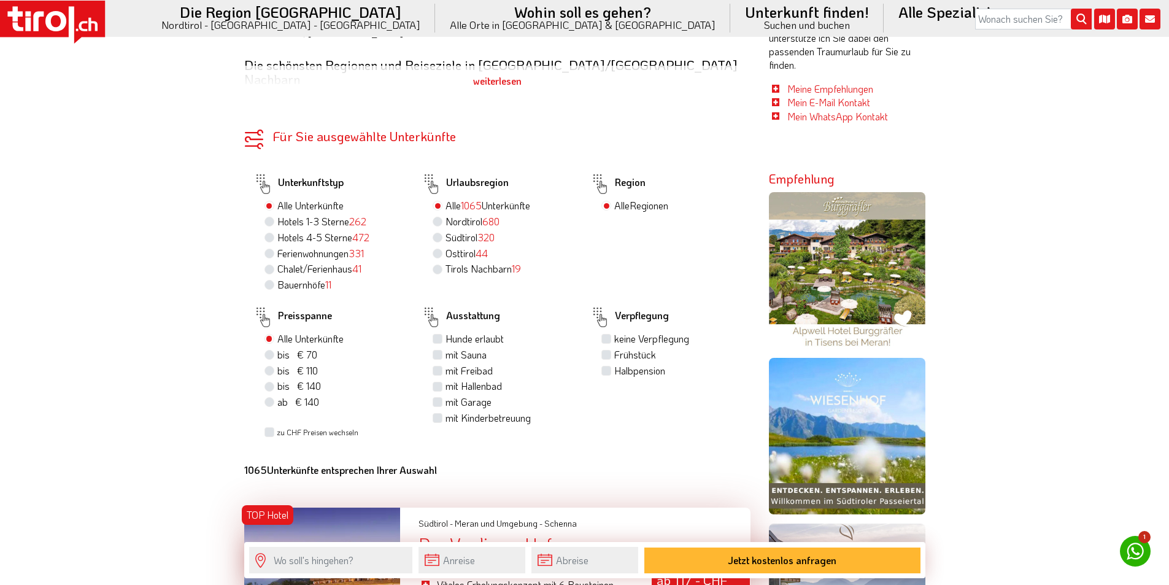
click at [446, 215] on label "Nordtirol 680" at bounding box center [473, 222] width 54 height 14
click at [439, 217] on input "Nordtirol 680" at bounding box center [439, 221] width 8 height 8
radio input "true"
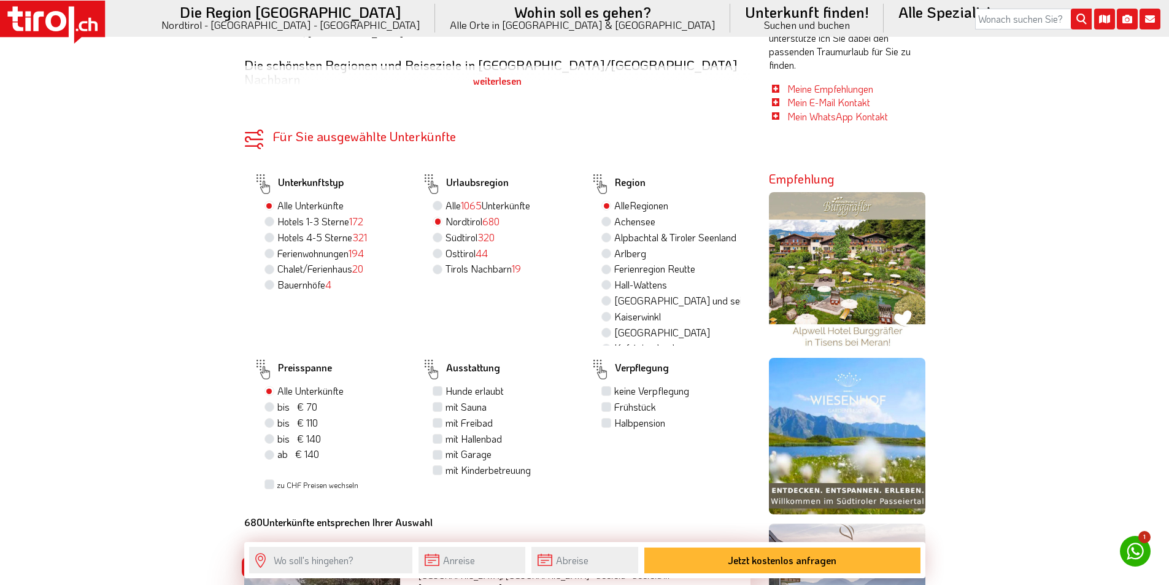
click at [614, 231] on label "Alpbachtal & Tiroler Seenland" at bounding box center [675, 238] width 122 height 14
click at [611, 233] on input "Alpbachtal & Tiroler Seenland" at bounding box center [608, 237] width 8 height 8
radio input "true"
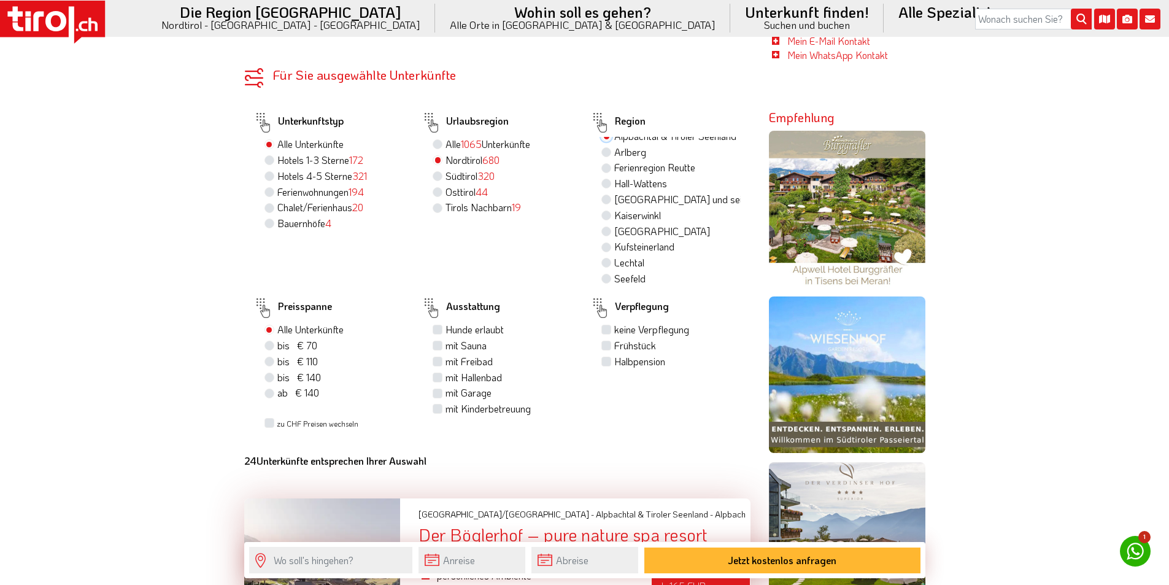
scroll to position [61, 0]
click at [614, 203] on label "[GEOGRAPHIC_DATA]" at bounding box center [662, 210] width 96 height 14
click at [606, 206] on input "[GEOGRAPHIC_DATA]" at bounding box center [608, 210] width 8 height 8
radio input "true"
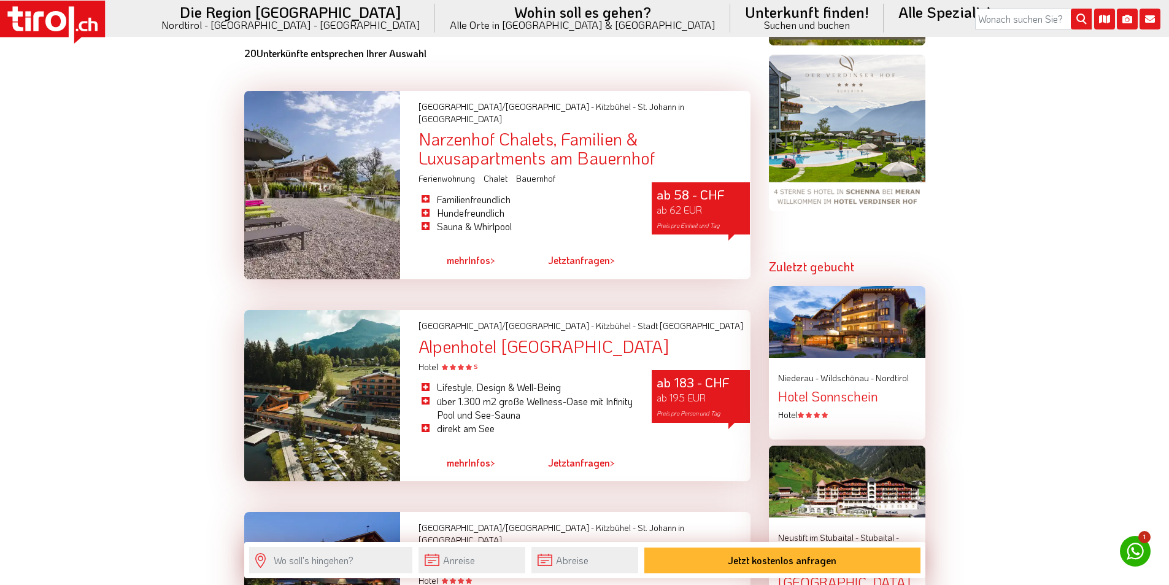
scroll to position [1227, 0]
